Goal: Find specific page/section: Find specific page/section

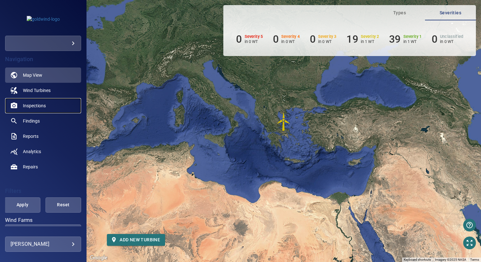
click at [46, 104] on link "Inspections" at bounding box center [43, 105] width 76 height 15
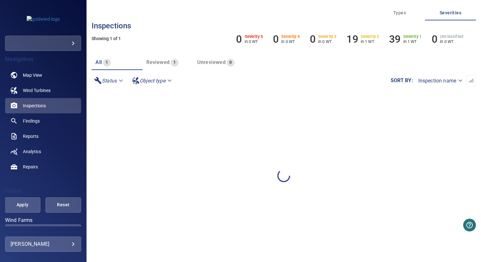
scroll to position [82, 0]
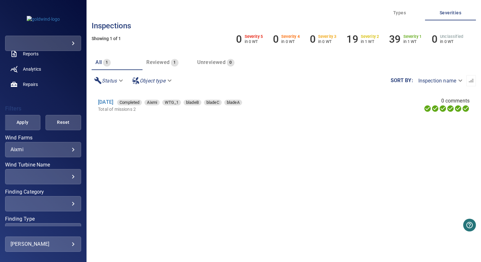
click at [41, 146] on body "**********" at bounding box center [240, 131] width 481 height 262
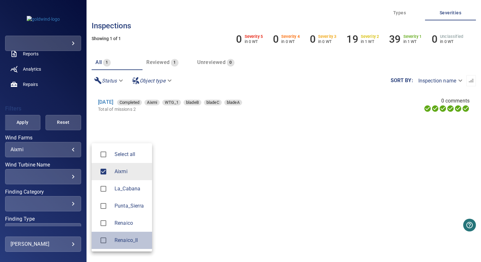
click at [111, 236] on div at bounding box center [106, 239] width 18 height 13
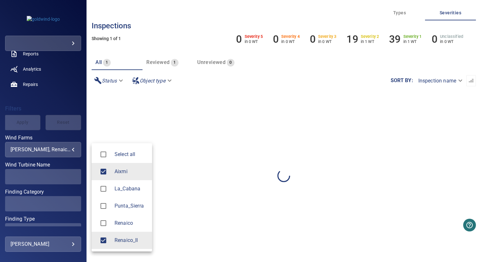
click at [117, 178] on li "Aixmi" at bounding box center [122, 171] width 60 height 17
click at [184, 167] on div at bounding box center [240, 131] width 481 height 262
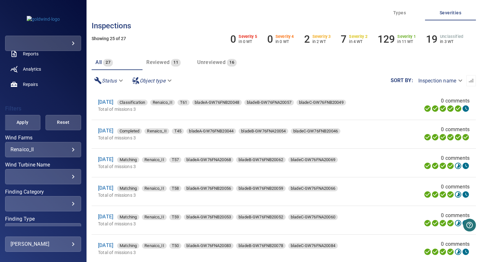
click at [38, 175] on div "​" at bounding box center [42, 176] width 65 height 6
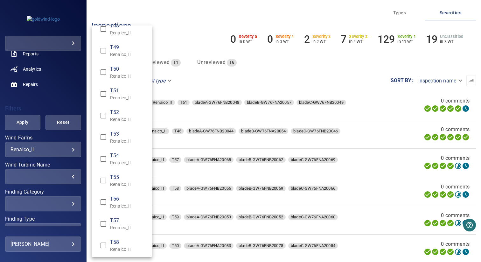
scroll to position [0, 0]
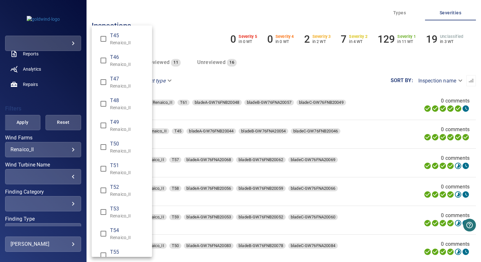
click at [182, 34] on div "Wind Turbine Name" at bounding box center [240, 131] width 481 height 262
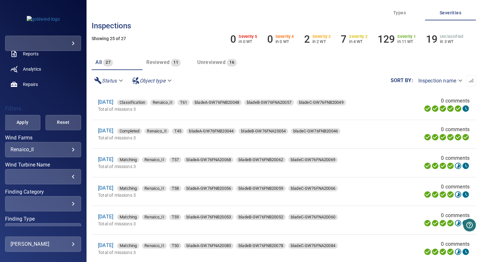
click at [49, 151] on body "**********" at bounding box center [240, 131] width 481 height 262
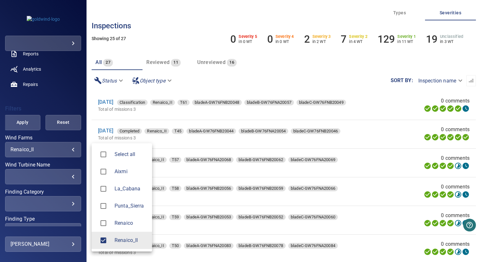
click at [127, 193] on li "La_Cabana" at bounding box center [122, 188] width 60 height 17
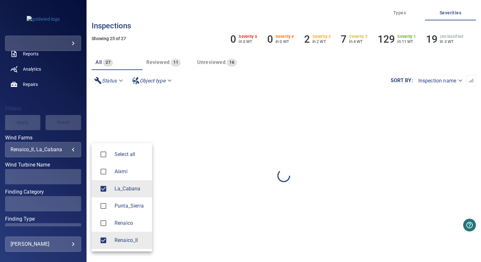
click at [126, 240] on span "Renaico_II" at bounding box center [130, 240] width 32 height 8
type input "*********"
click at [125, 115] on div at bounding box center [240, 131] width 481 height 262
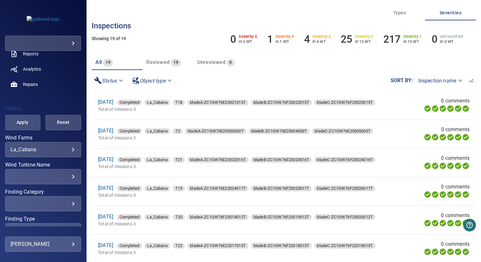
click at [51, 174] on div "​" at bounding box center [42, 176] width 65 height 6
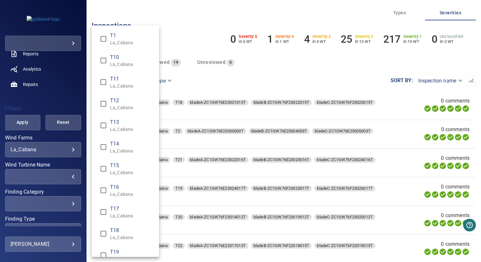
click at [111, 42] on p "La_Cabana" at bounding box center [132, 42] width 44 height 6
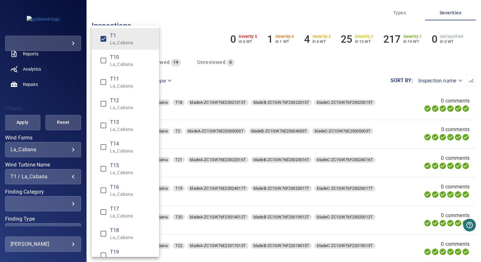
click at [116, 195] on p "La_Cabana" at bounding box center [132, 194] width 44 height 6
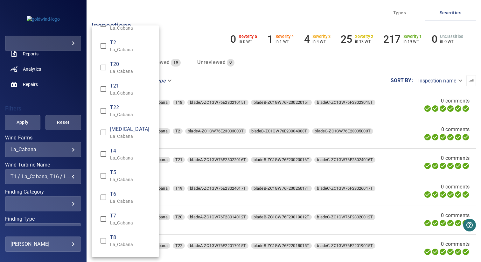
scroll to position [250, 0]
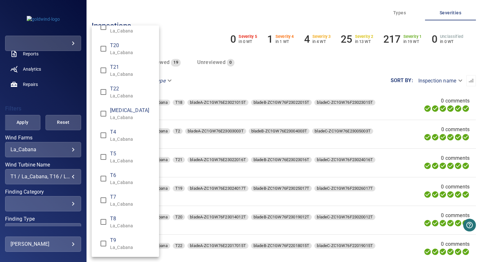
click at [117, 218] on span "T8" at bounding box center [132, 219] width 44 height 8
type input "**********"
click at [61, 103] on div "Wind Turbine Name" at bounding box center [240, 131] width 481 height 262
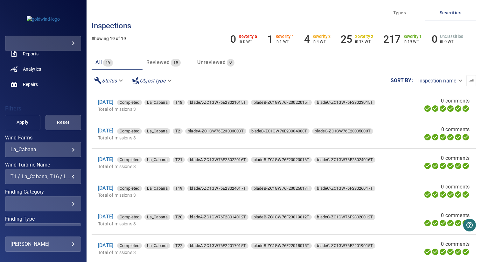
click at [26, 124] on span "Apply" at bounding box center [22, 122] width 20 height 8
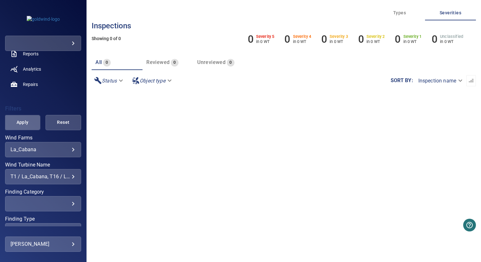
click at [26, 121] on span "Apply" at bounding box center [22, 122] width 20 height 8
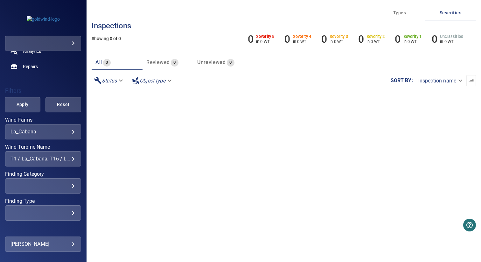
scroll to position [107, 0]
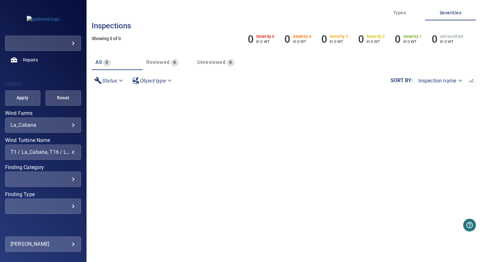
click at [41, 154] on div "T1 / La_Cabana, T16 / La_Cabana, T8 / La_Cabana" at bounding box center [42, 152] width 65 height 6
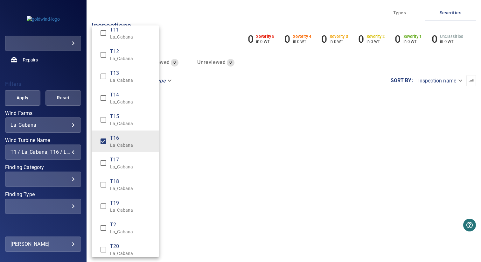
scroll to position [0, 0]
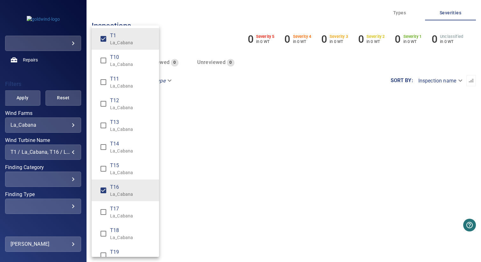
type input "**********"
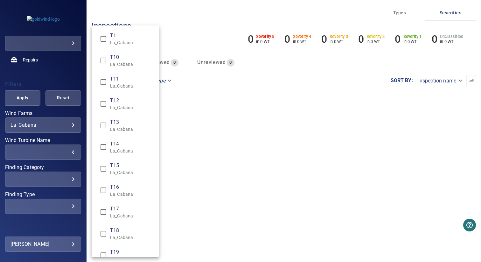
click at [119, 215] on p "La_Cabana" at bounding box center [132, 215] width 44 height 6
click at [119, 234] on span "T18" at bounding box center [132, 230] width 44 height 8
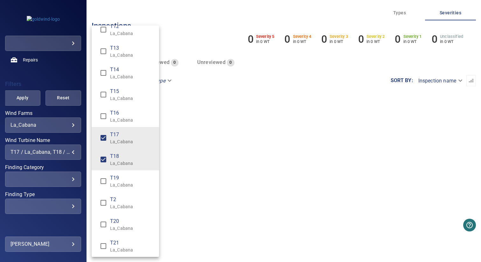
scroll to position [85, 0]
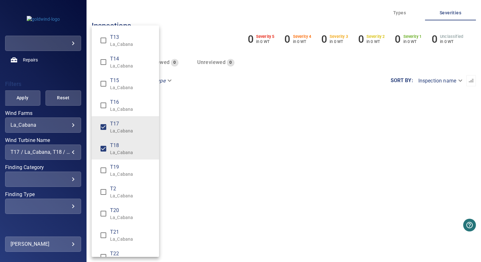
click at [113, 212] on span "T20" at bounding box center [132, 210] width 44 height 8
type input "**********"
click at [43, 84] on div "Wind Turbine Name" at bounding box center [240, 131] width 481 height 262
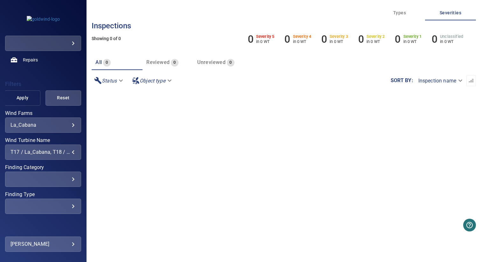
click at [18, 100] on span "Apply" at bounding box center [22, 98] width 20 height 8
